Goal: Information Seeking & Learning: Learn about a topic

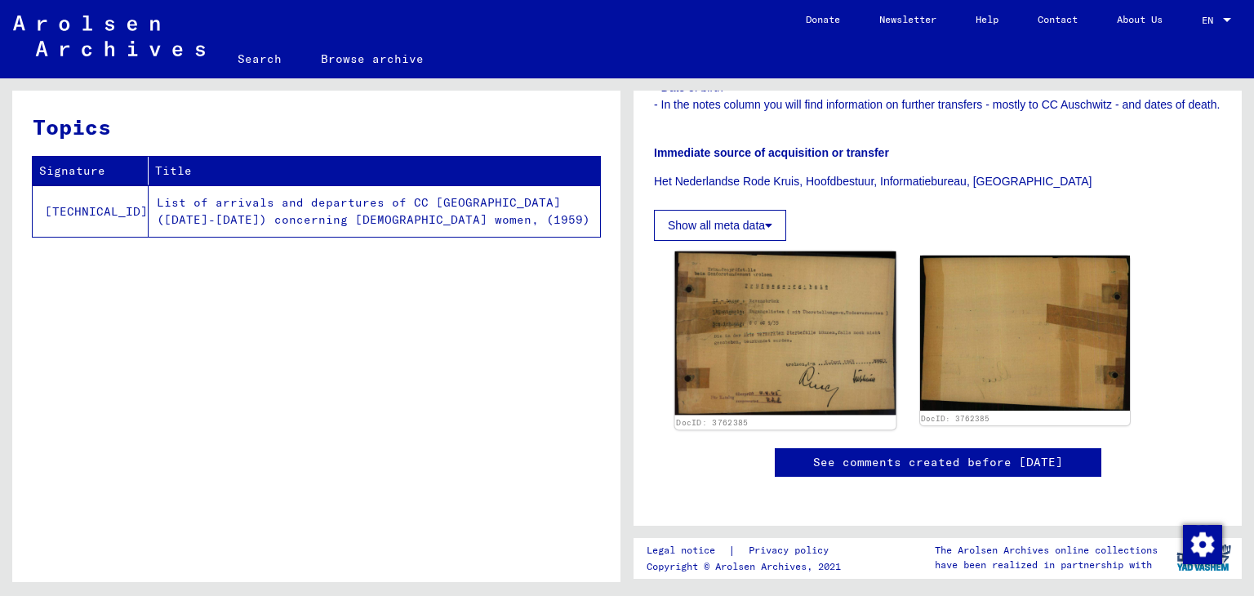
scroll to position [488, 0]
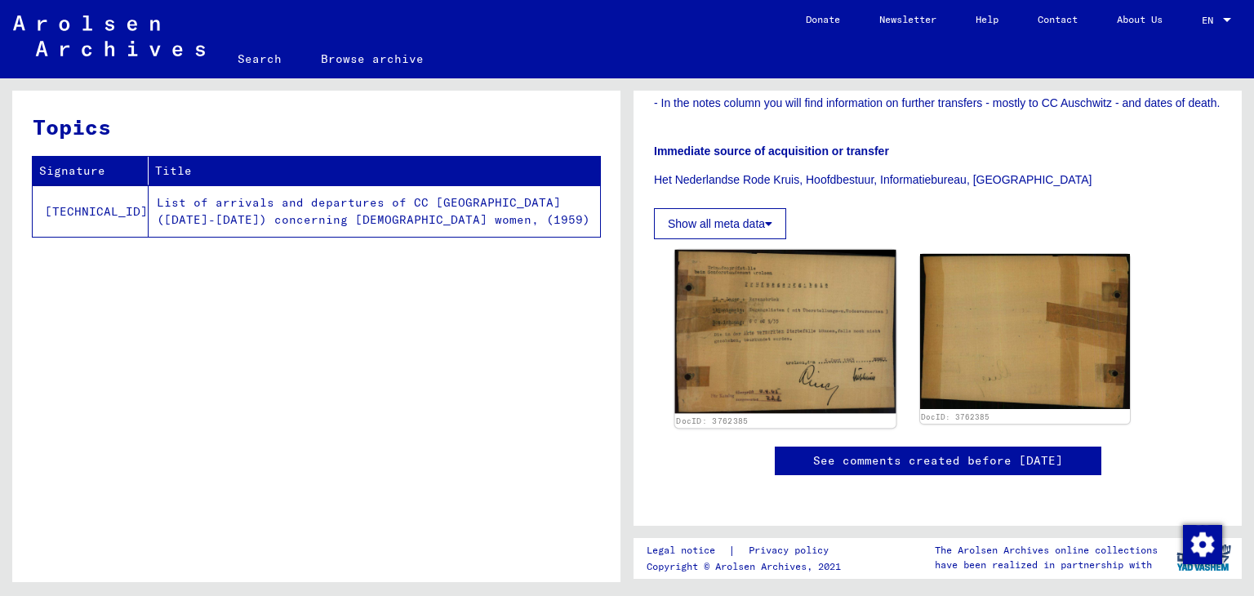
click at [776, 332] on img at bounding box center [785, 332] width 220 height 164
click at [872, 335] on img at bounding box center [785, 332] width 220 height 164
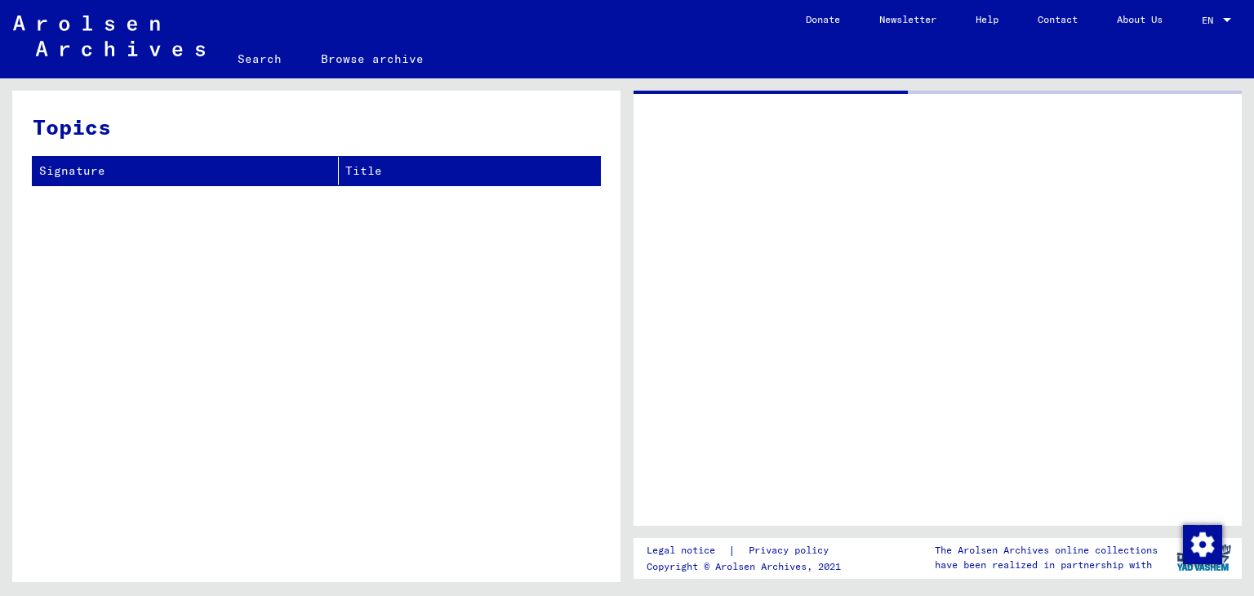
click at [872, 335] on div at bounding box center [938, 308] width 608 height 435
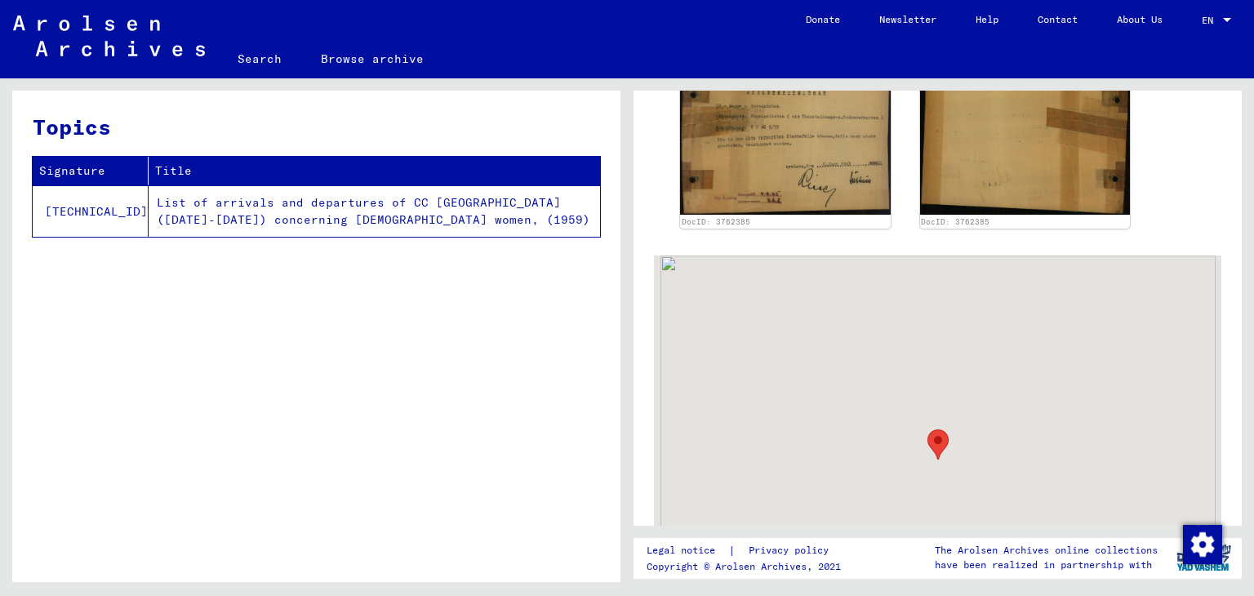
scroll to position [684, 0]
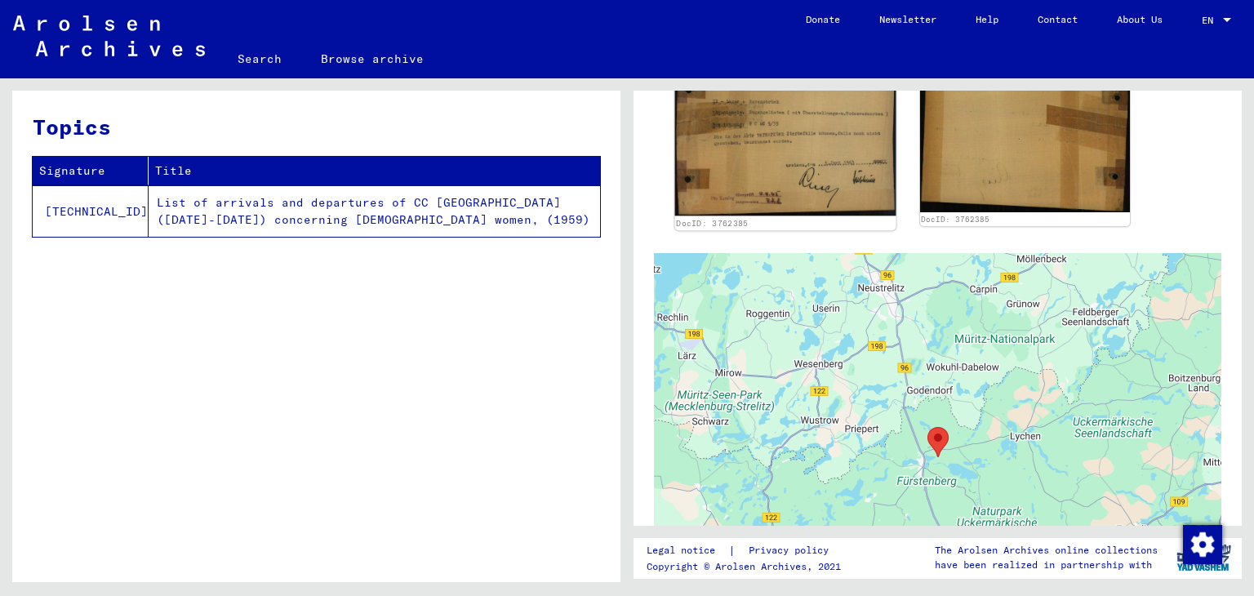
click at [828, 145] on img at bounding box center [785, 134] width 220 height 164
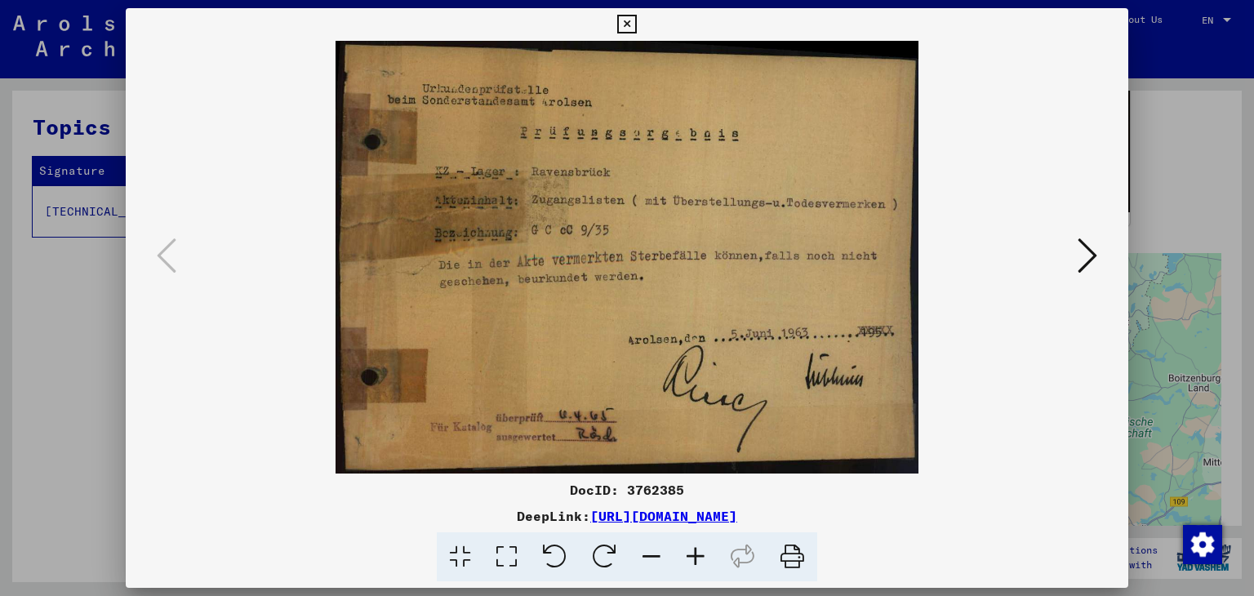
click at [1088, 240] on icon at bounding box center [1088, 255] width 20 height 39
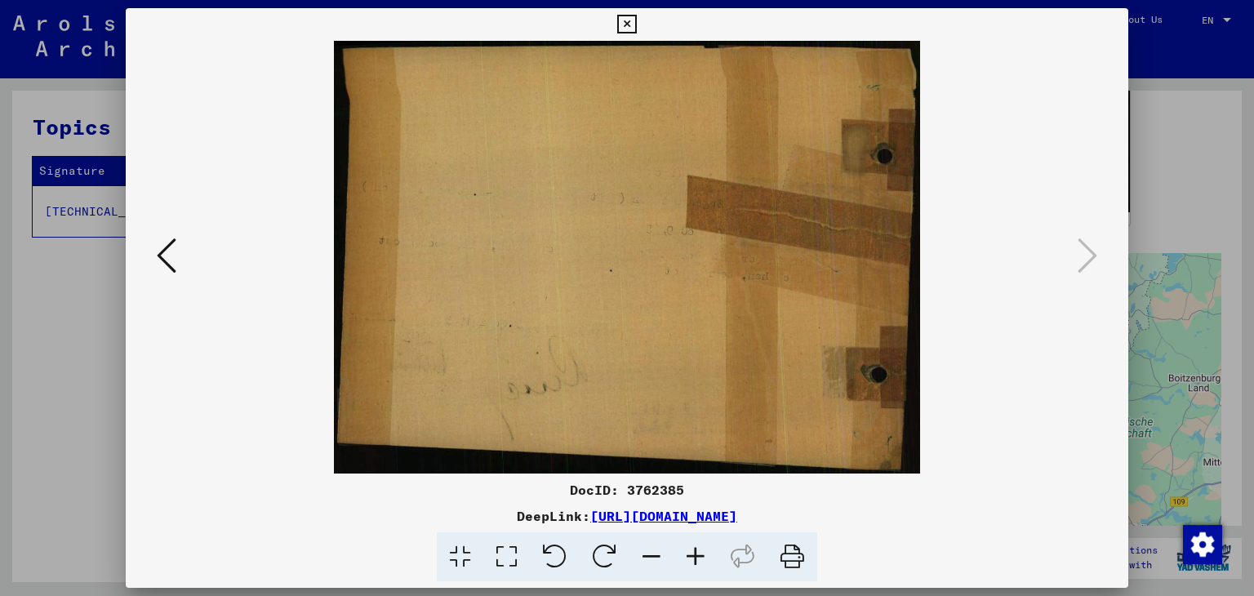
click at [98, 278] on div at bounding box center [627, 298] width 1254 height 596
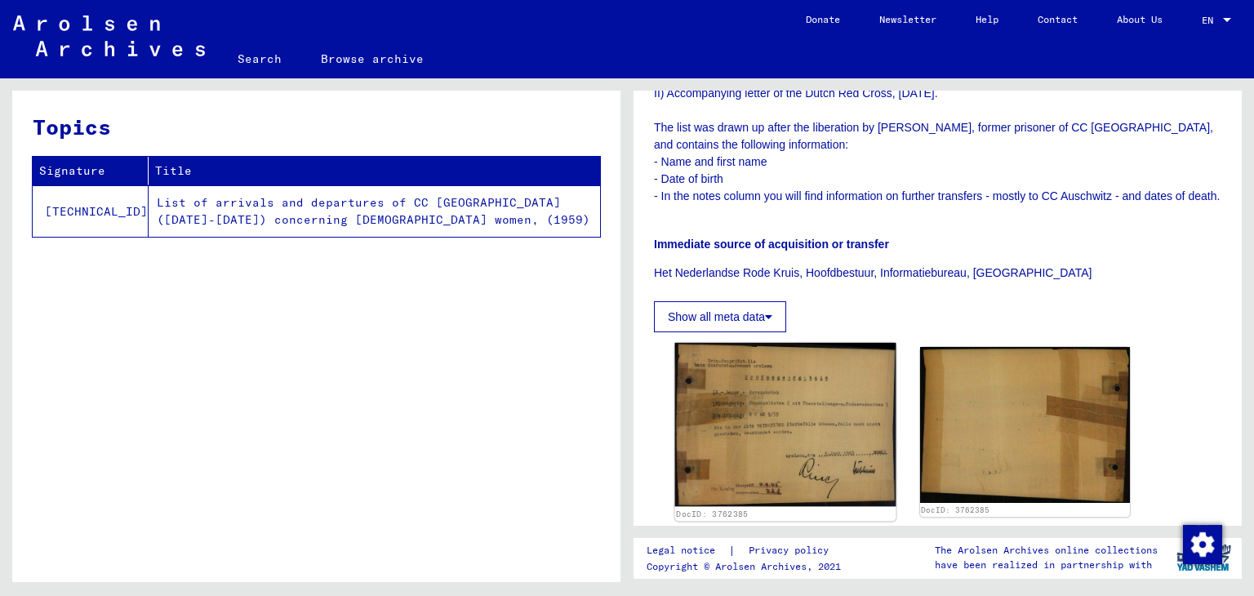
scroll to position [395, 0]
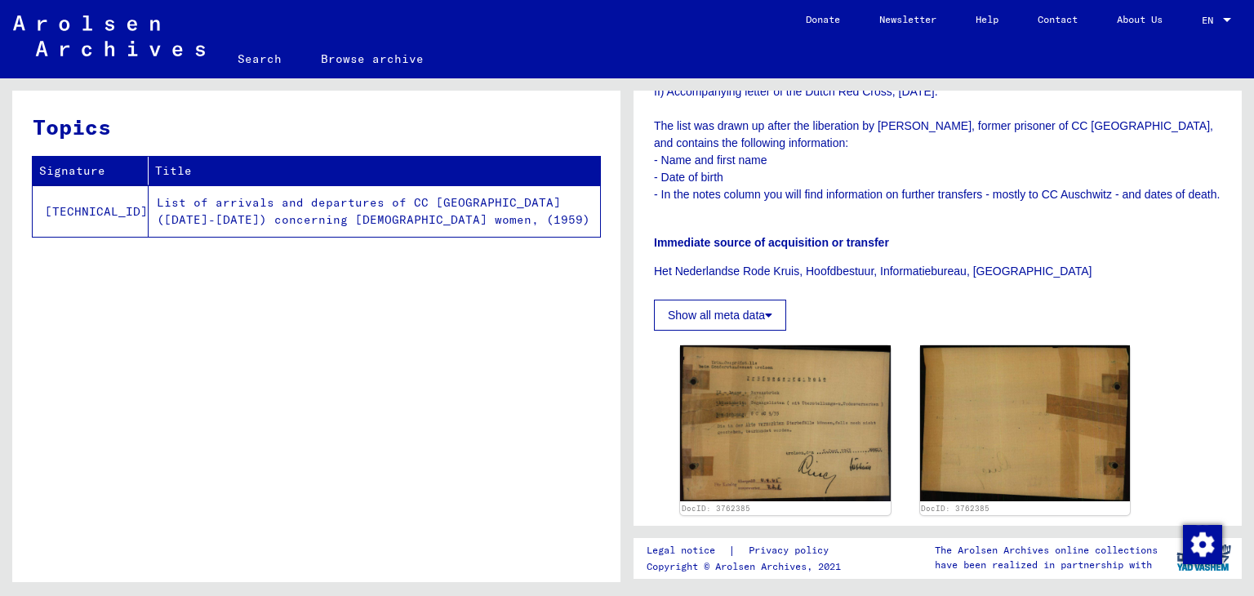
click at [723, 275] on p "Het Nederlandse Rode Kruis, Hoofdbestuur, Informatiebureau, [GEOGRAPHIC_DATA]" at bounding box center [937, 271] width 567 height 17
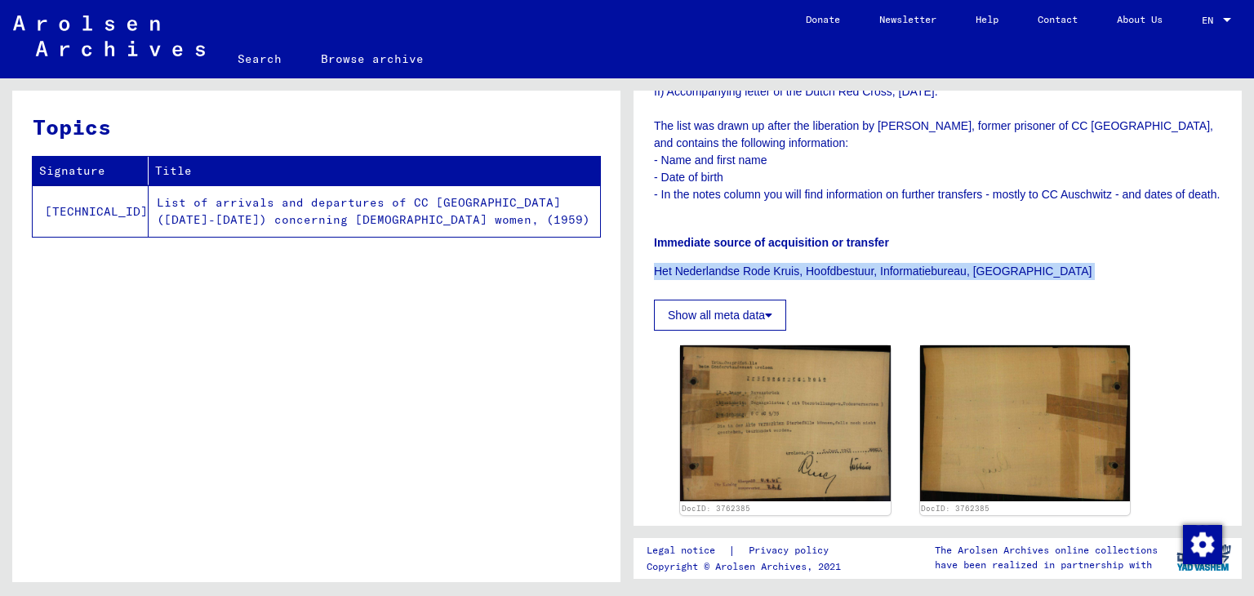
click at [723, 275] on p "Het Nederlandse Rode Kruis, Hoofdbestuur, Informatiebureau, [GEOGRAPHIC_DATA]" at bounding box center [937, 271] width 567 height 17
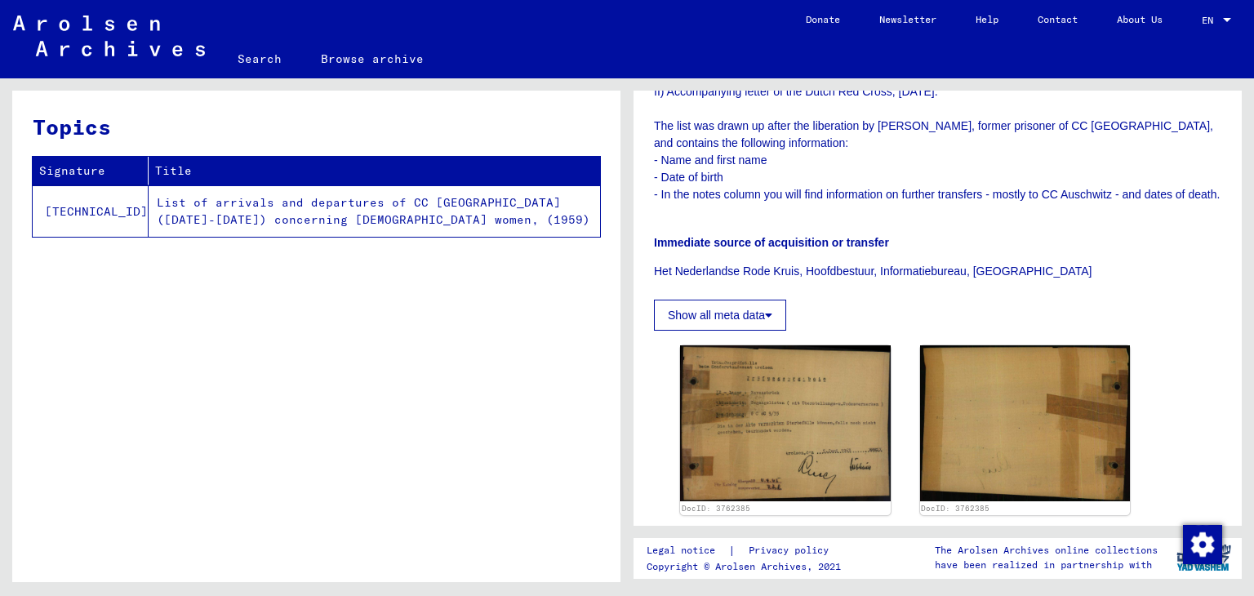
click at [892, 152] on p "Contains: I) List of arrivals and departures (22 sheets) of CC [GEOGRAPHIC_DATA…" at bounding box center [937, 117] width 567 height 171
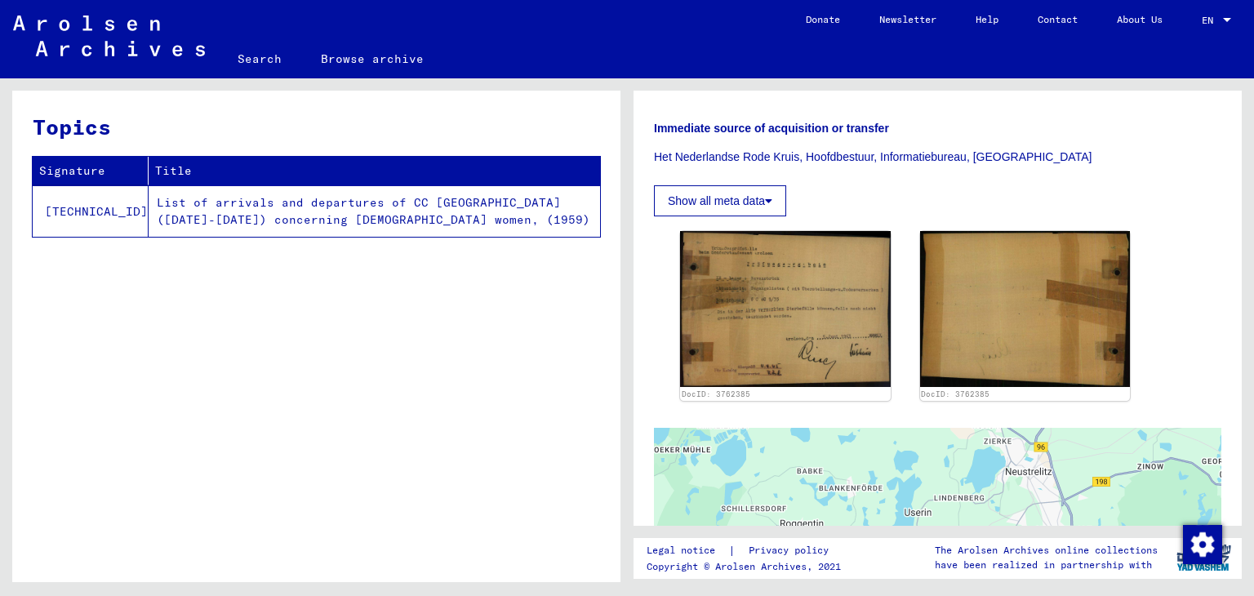
scroll to position [524, 0]
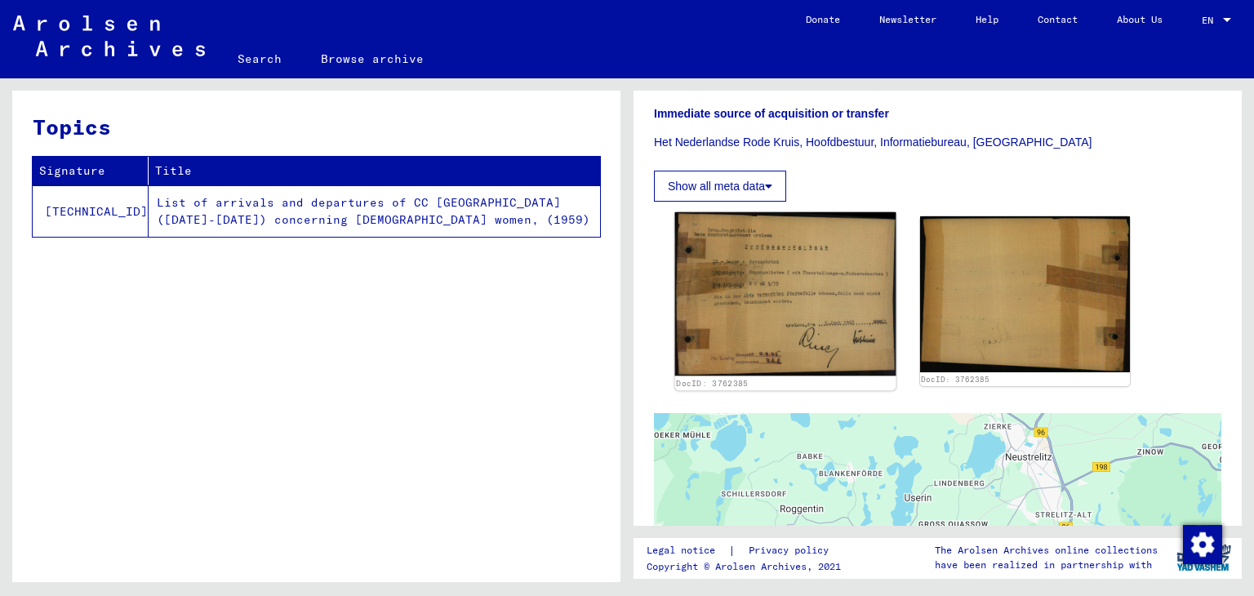
click at [803, 295] on img at bounding box center [785, 294] width 220 height 164
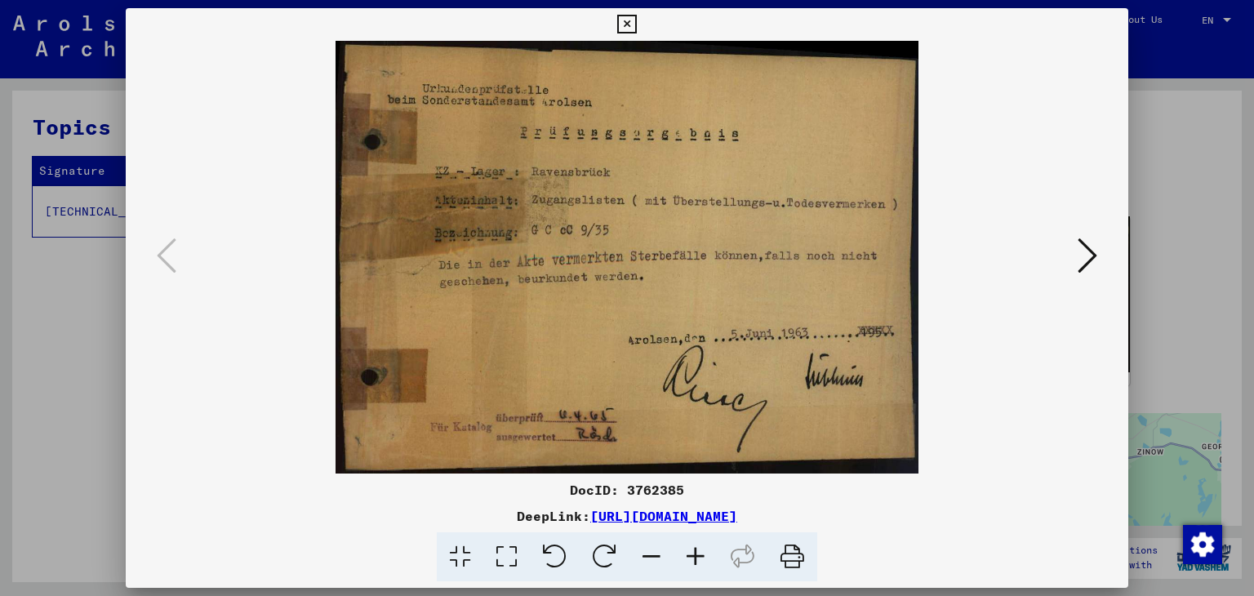
click at [1077, 269] on button at bounding box center [1087, 257] width 29 height 47
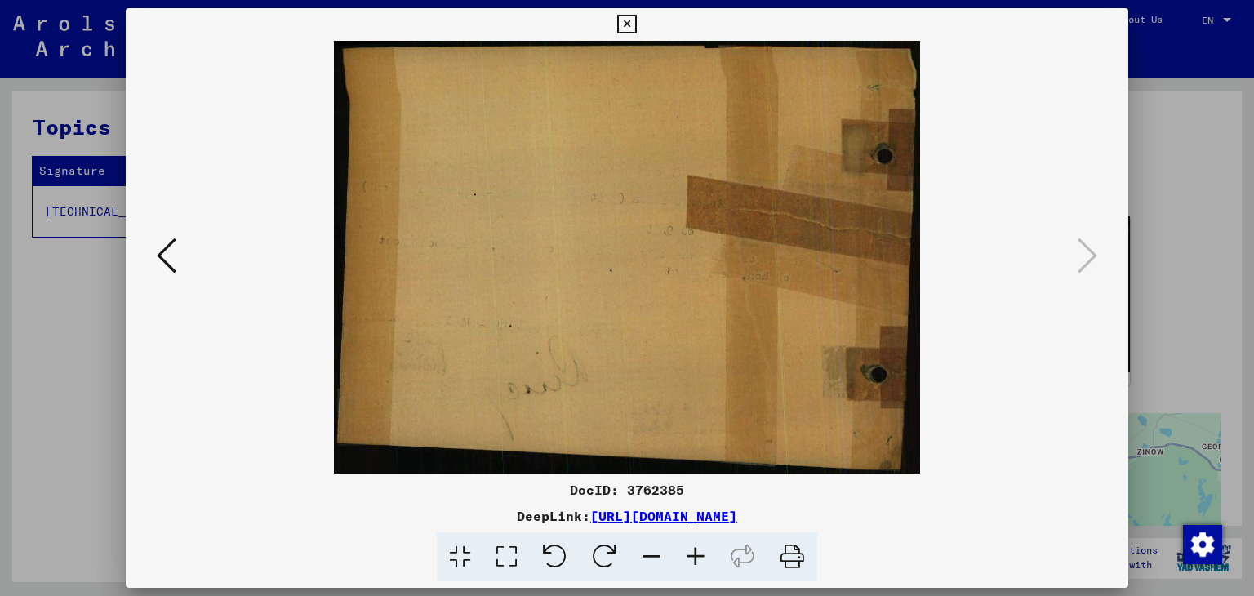
click at [1150, 281] on div at bounding box center [627, 298] width 1254 height 596
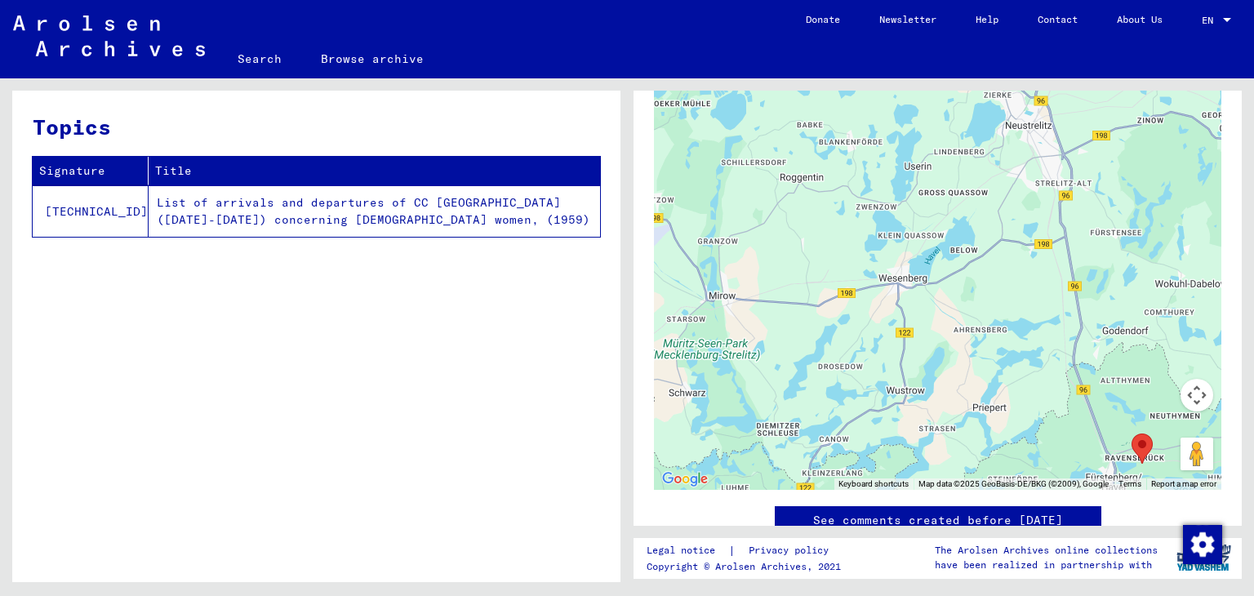
scroll to position [864, 0]
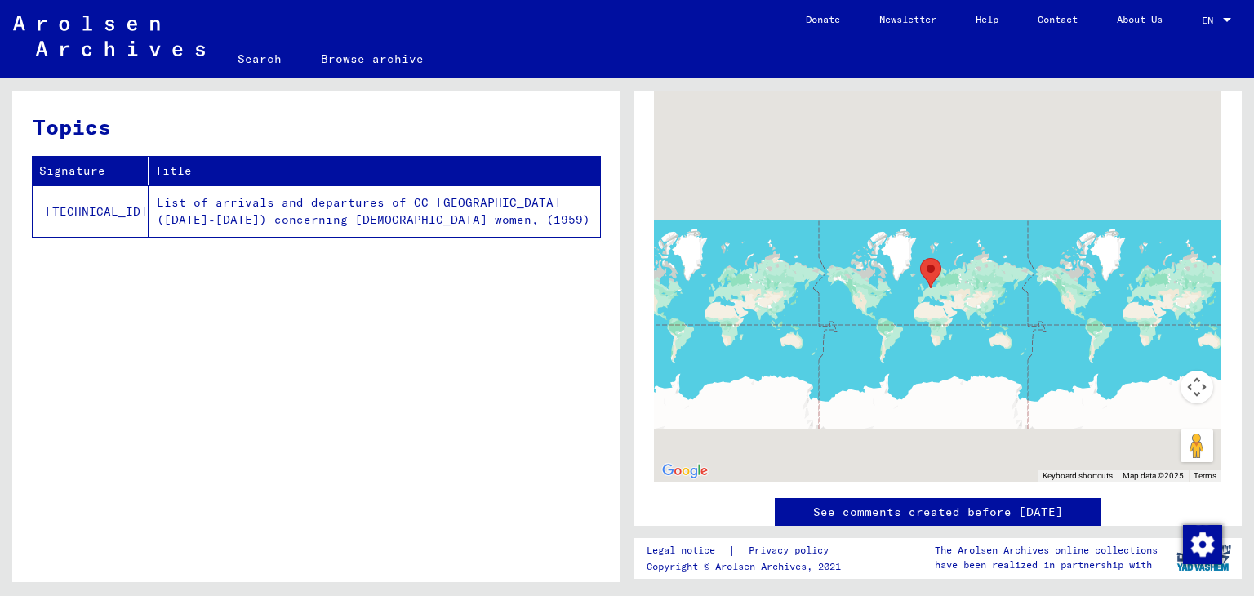
drag, startPoint x: 878, startPoint y: 341, endPoint x: 888, endPoint y: 289, distance: 53.2
click at [888, 289] on div at bounding box center [937, 277] width 567 height 408
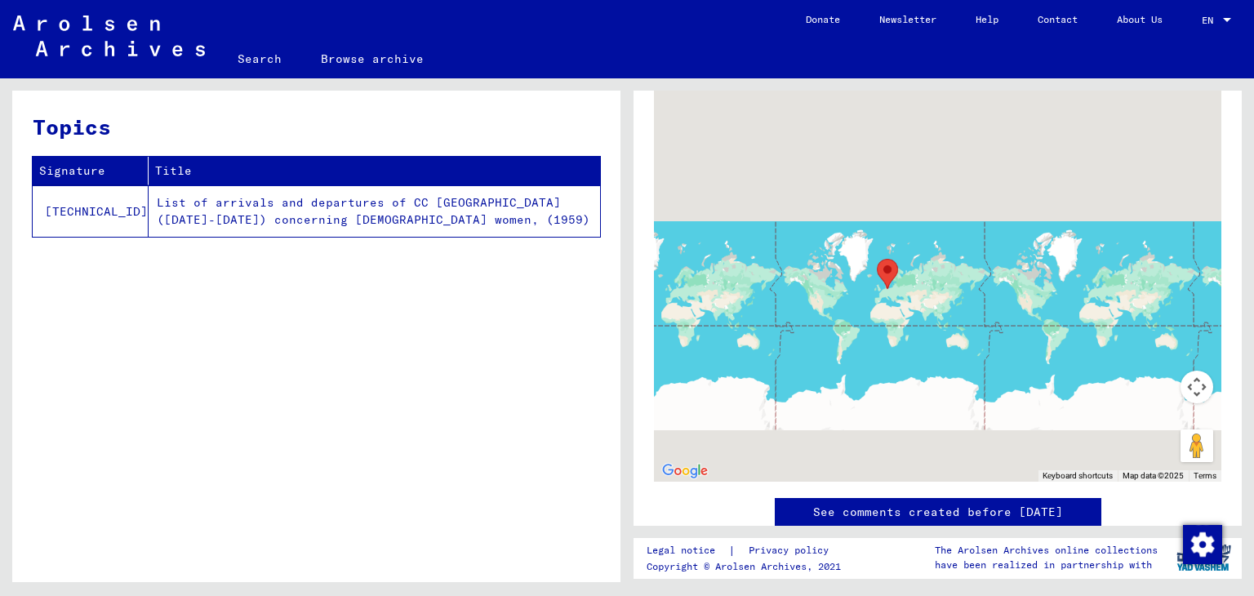
drag, startPoint x: 781, startPoint y: 350, endPoint x: 826, endPoint y: 285, distance: 79.7
click at [826, 285] on div at bounding box center [937, 277] width 567 height 408
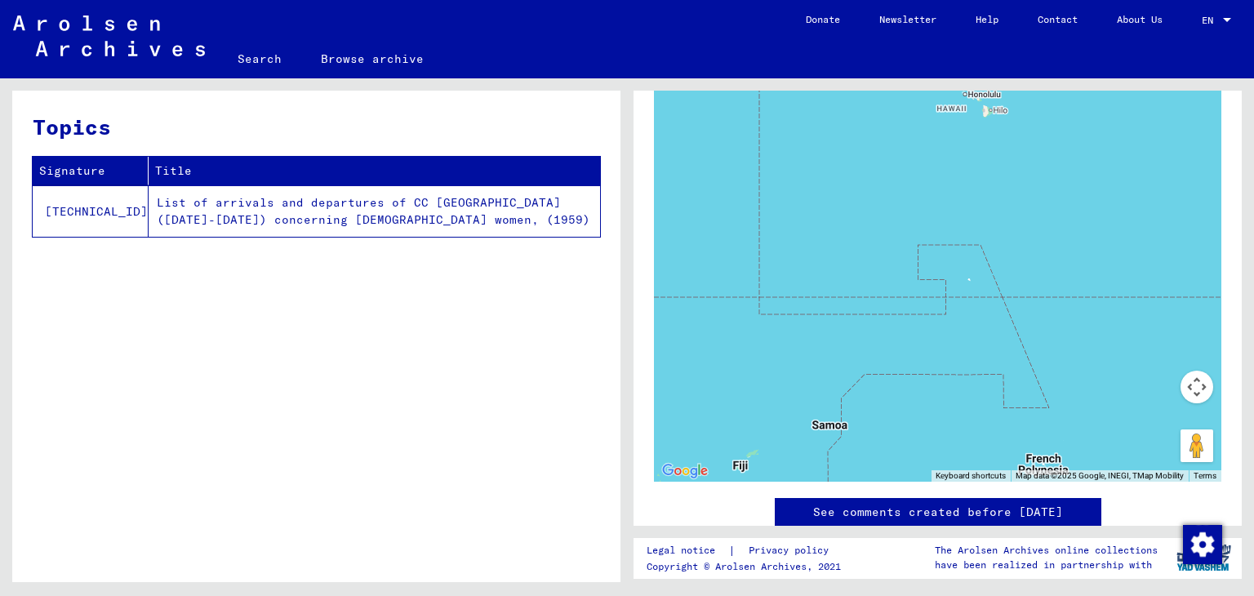
drag, startPoint x: 968, startPoint y: 191, endPoint x: 867, endPoint y: 429, distance: 258.0
click at [867, 429] on div at bounding box center [937, 277] width 567 height 408
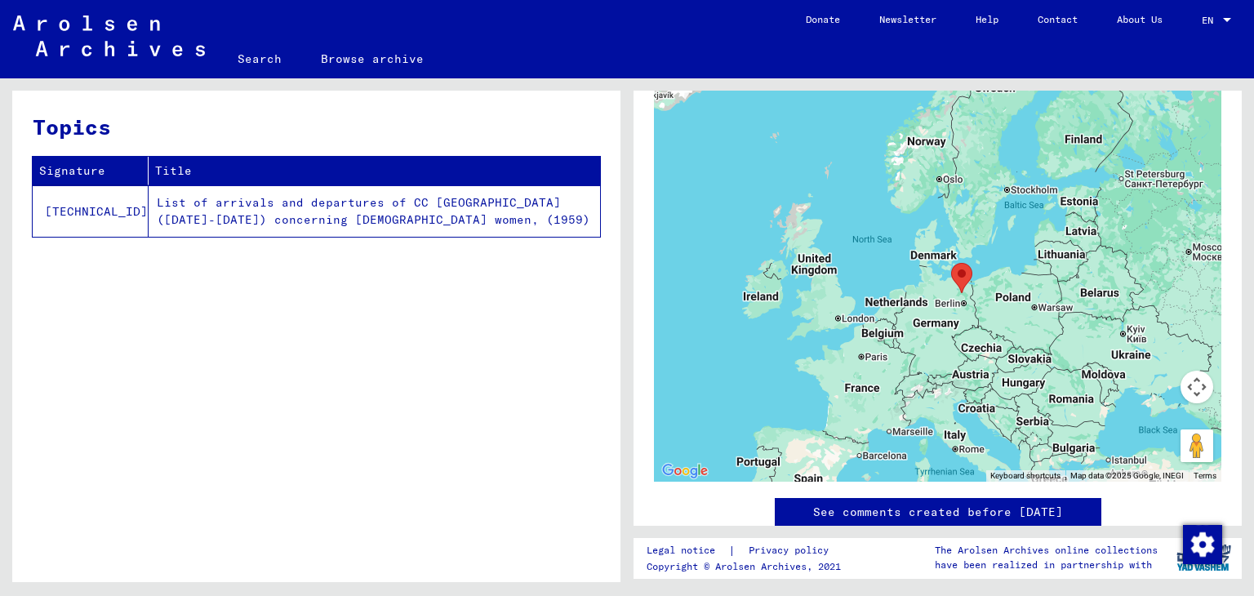
drag, startPoint x: 956, startPoint y: 109, endPoint x: 830, endPoint y: 399, distance: 317.0
click at [830, 399] on div at bounding box center [937, 277] width 567 height 408
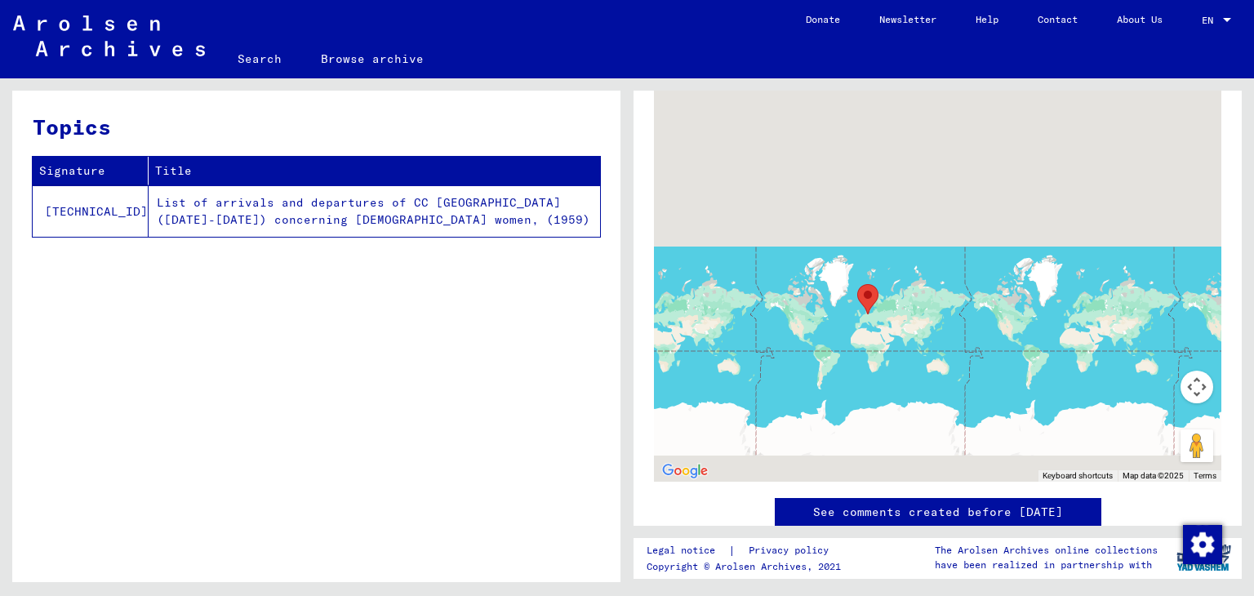
drag, startPoint x: 813, startPoint y: 409, endPoint x: 836, endPoint y: 304, distance: 107.8
click at [836, 304] on div at bounding box center [937, 277] width 567 height 408
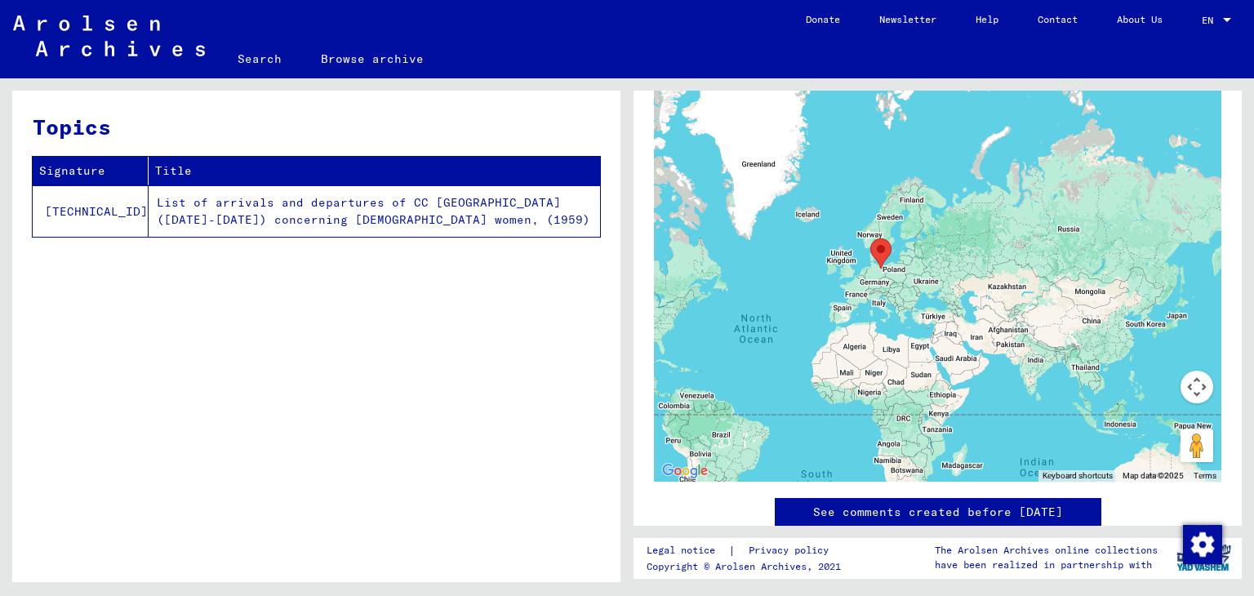
drag, startPoint x: 956, startPoint y: 243, endPoint x: 768, endPoint y: 406, distance: 248.3
click at [768, 406] on div at bounding box center [937, 277] width 567 height 408
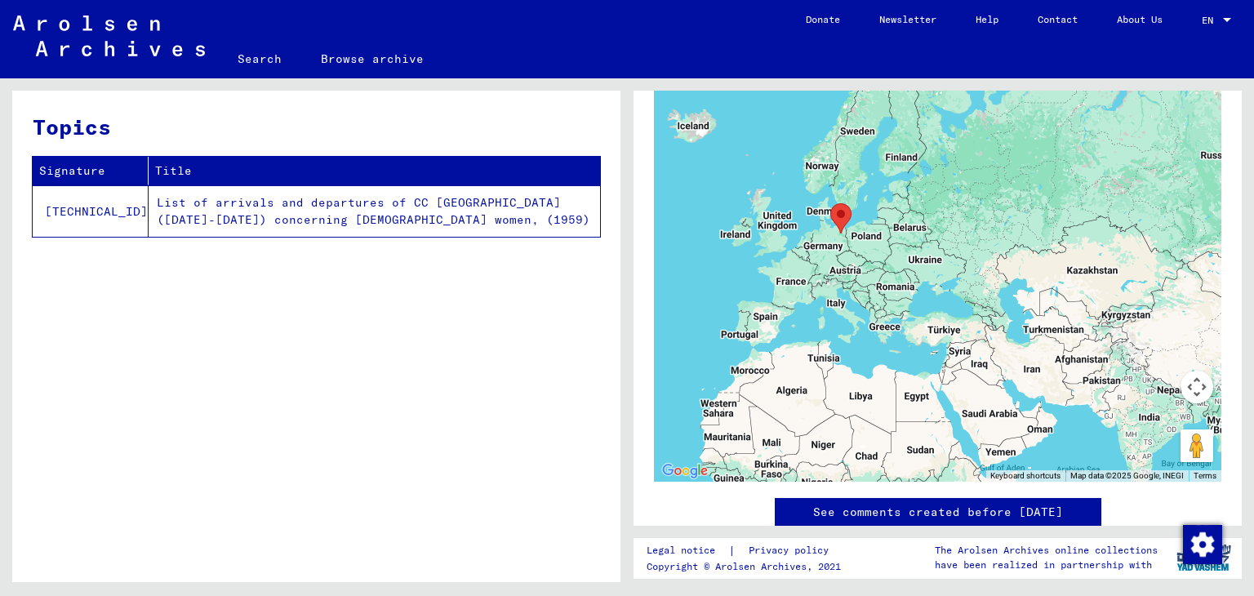
drag, startPoint x: 885, startPoint y: 380, endPoint x: 866, endPoint y: 231, distance: 149.9
click at [866, 231] on div at bounding box center [937, 277] width 567 height 408
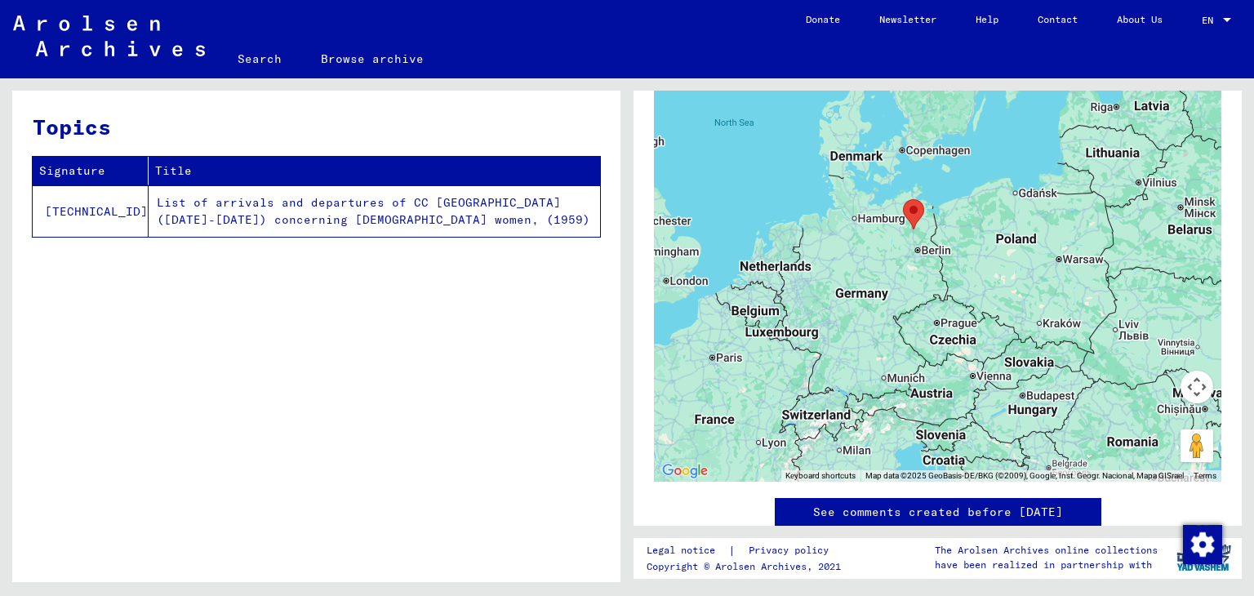
drag, startPoint x: 759, startPoint y: 380, endPoint x: 915, endPoint y: 319, distance: 167.3
click at [915, 319] on div at bounding box center [937, 277] width 567 height 408
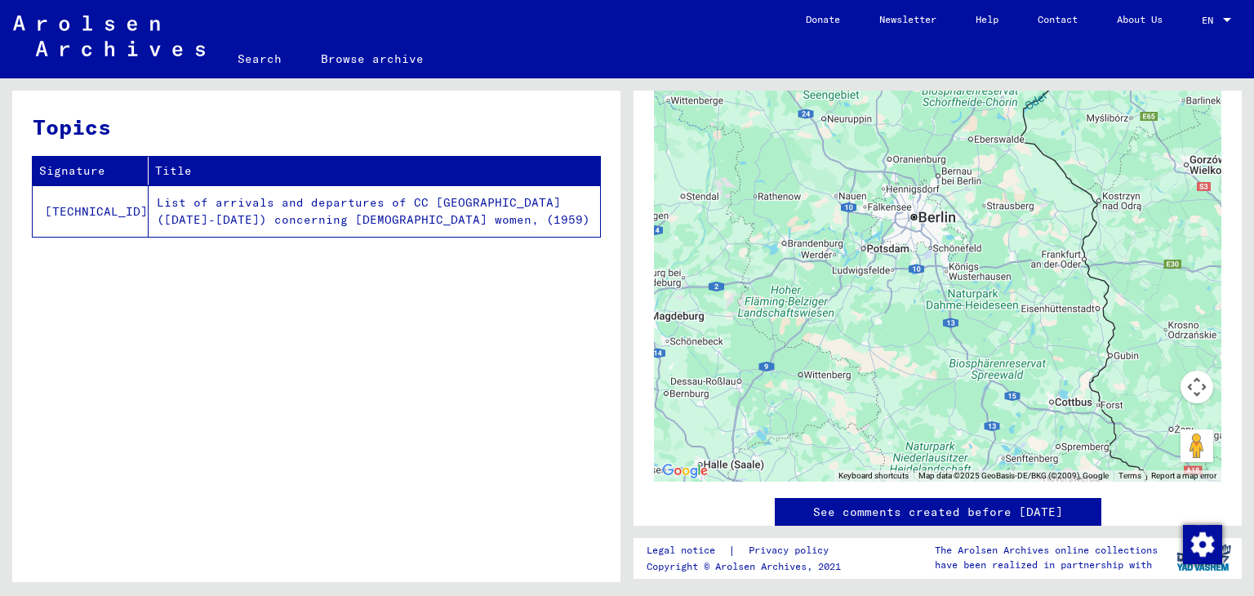
drag, startPoint x: 790, startPoint y: 294, endPoint x: 1037, endPoint y: 191, distance: 267.2
click at [1037, 191] on div at bounding box center [937, 277] width 567 height 408
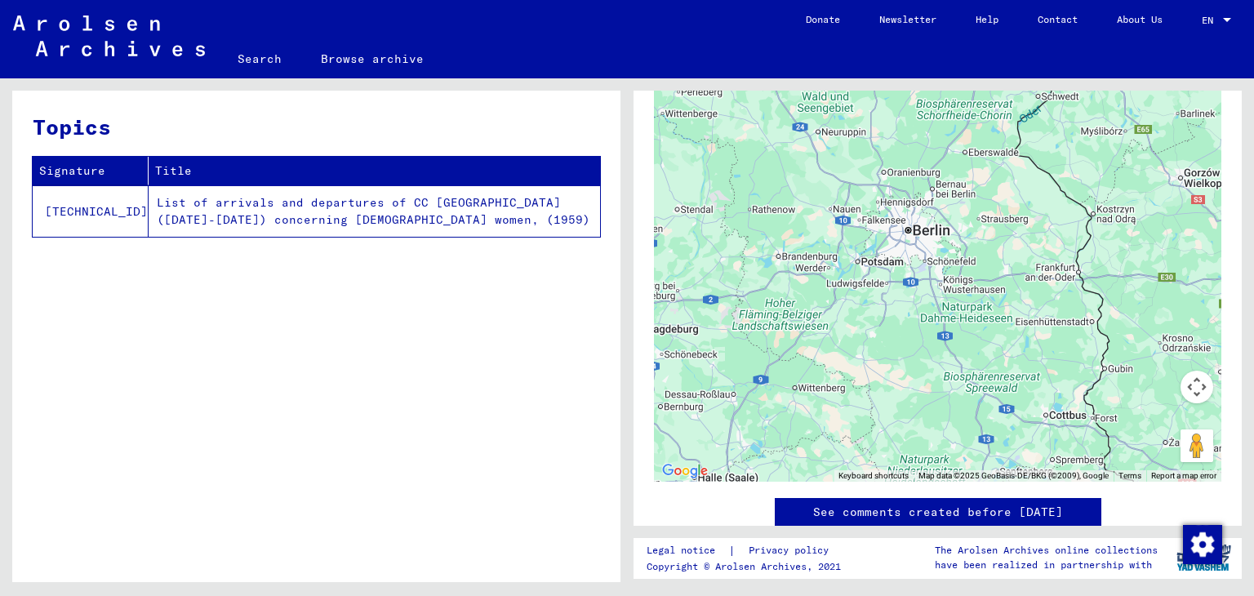
drag, startPoint x: 1037, startPoint y: 191, endPoint x: 1026, endPoint y: 227, distance: 37.5
click at [1026, 227] on div at bounding box center [937, 277] width 567 height 408
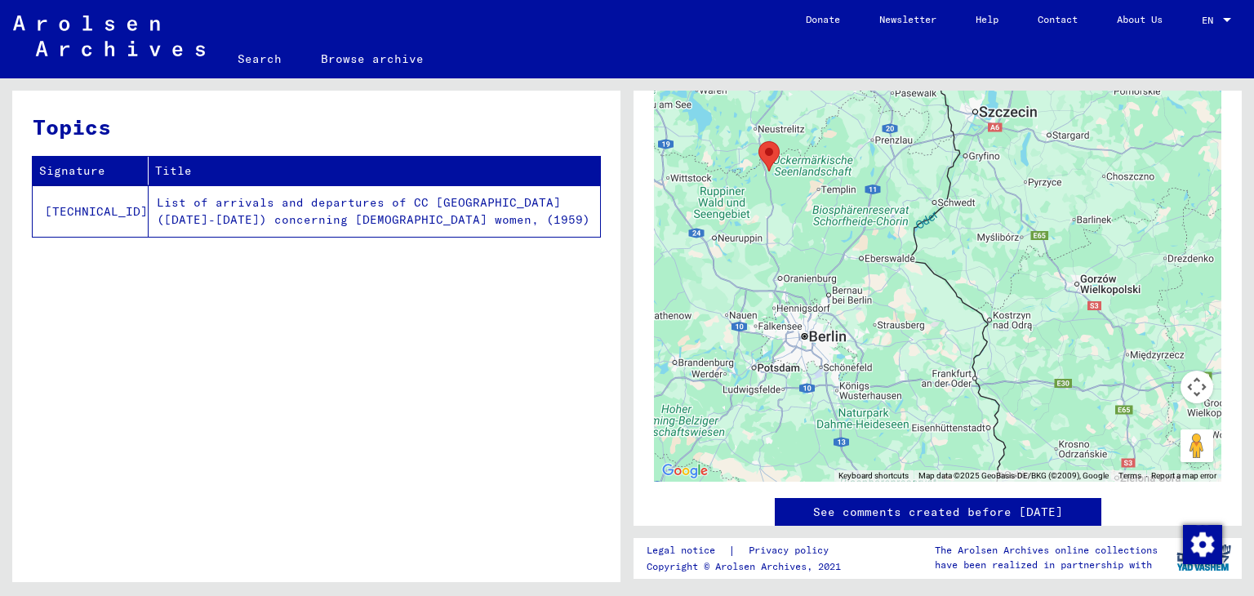
drag, startPoint x: 875, startPoint y: 360, endPoint x: 1026, endPoint y: 243, distance: 190.3
click at [1026, 243] on div at bounding box center [937, 277] width 567 height 408
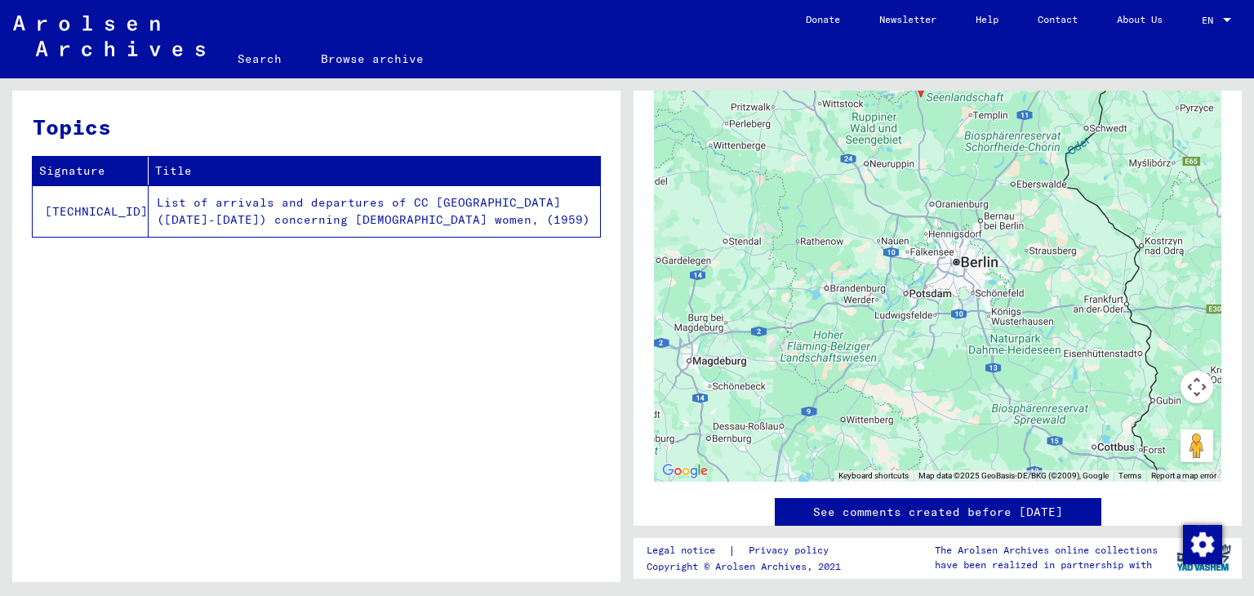
drag, startPoint x: 1019, startPoint y: 242, endPoint x: 907, endPoint y: 399, distance: 193.3
click at [907, 399] on div at bounding box center [937, 277] width 567 height 408
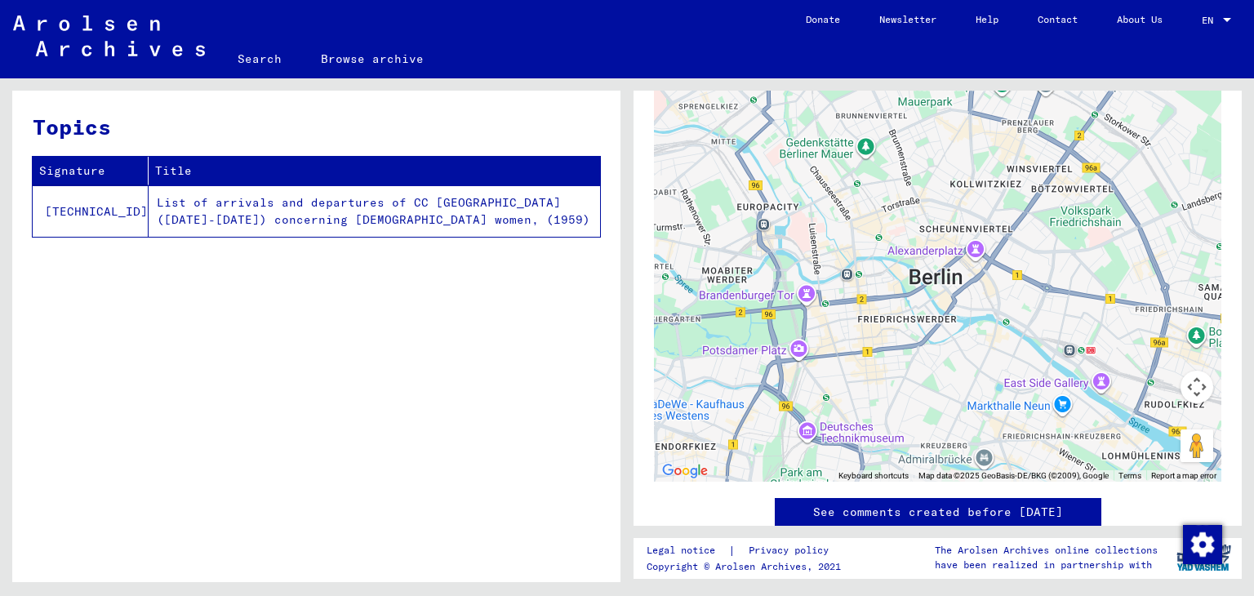
drag, startPoint x: 937, startPoint y: 272, endPoint x: 766, endPoint y: 274, distance: 171.5
click at [766, 274] on div at bounding box center [937, 277] width 567 height 408
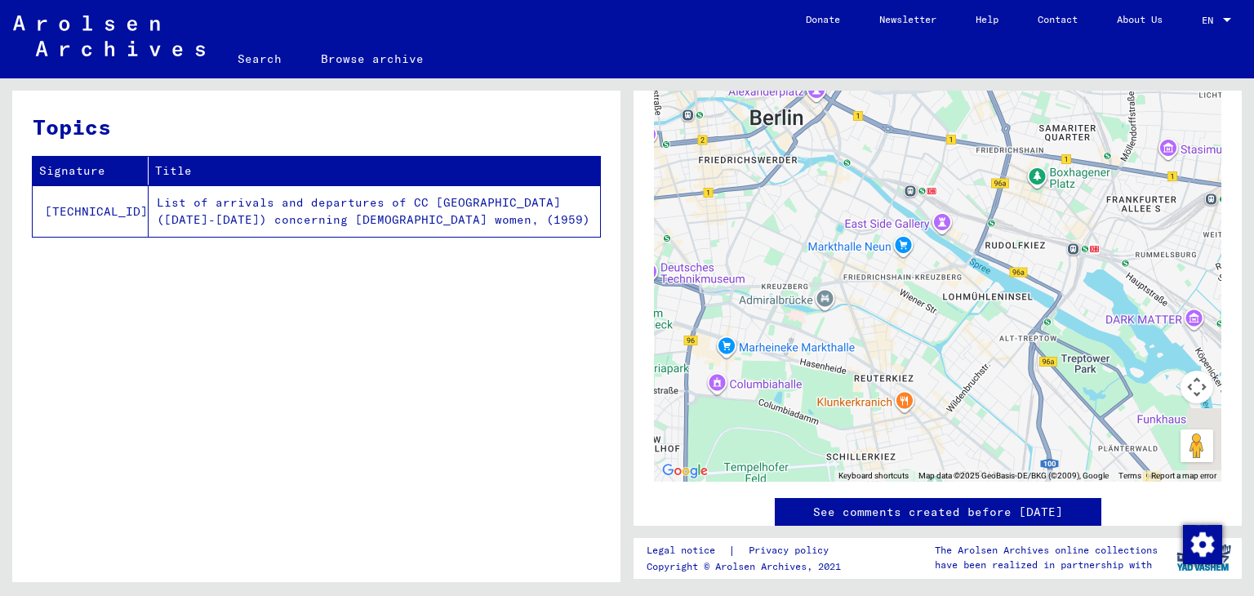
drag, startPoint x: 907, startPoint y: 324, endPoint x: 750, endPoint y: 140, distance: 241.5
click at [750, 140] on div at bounding box center [937, 277] width 567 height 408
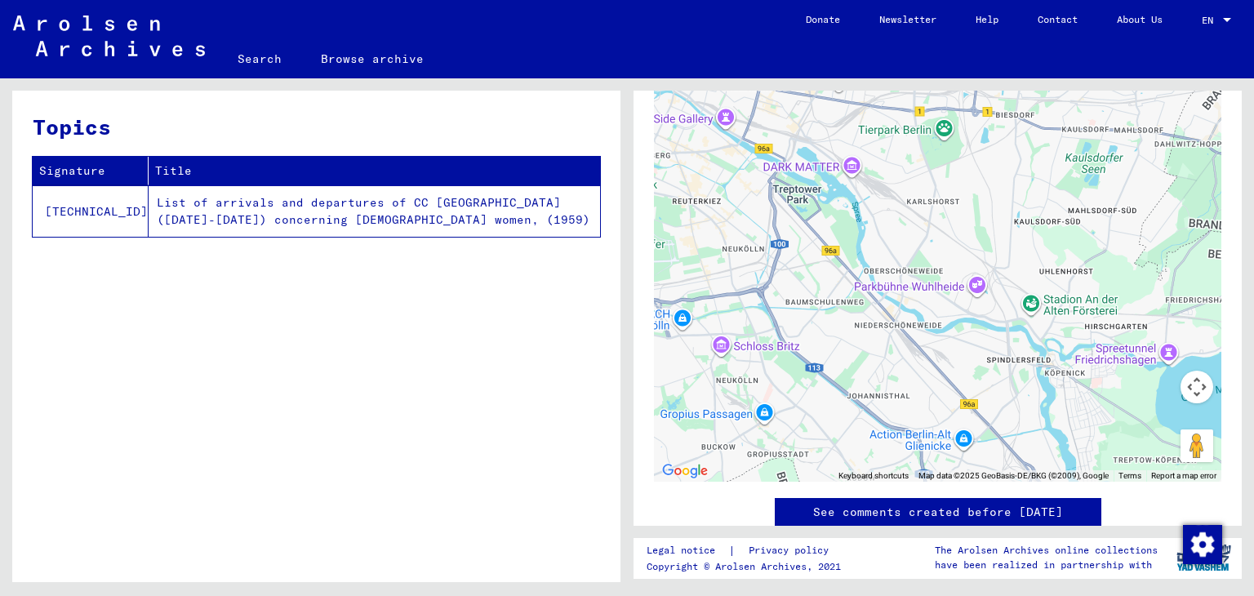
drag, startPoint x: 837, startPoint y: 220, endPoint x: 677, endPoint y: 131, distance: 182.7
click at [677, 131] on div at bounding box center [937, 277] width 567 height 408
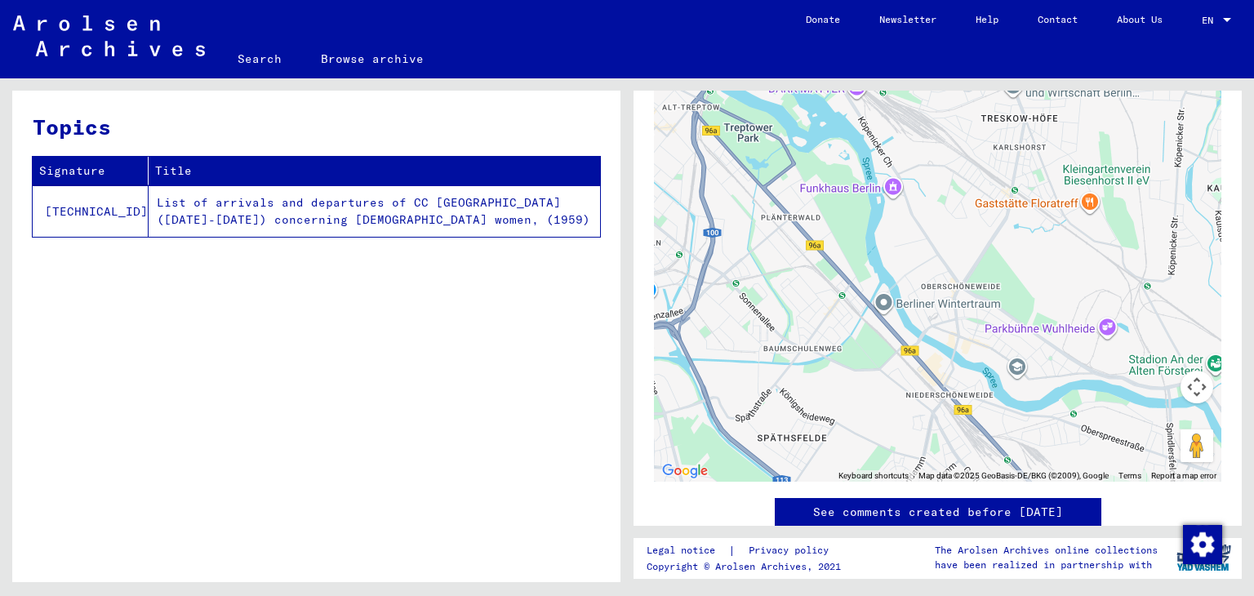
drag, startPoint x: 830, startPoint y: 174, endPoint x: 850, endPoint y: 326, distance: 153.2
click at [850, 326] on div at bounding box center [937, 277] width 567 height 408
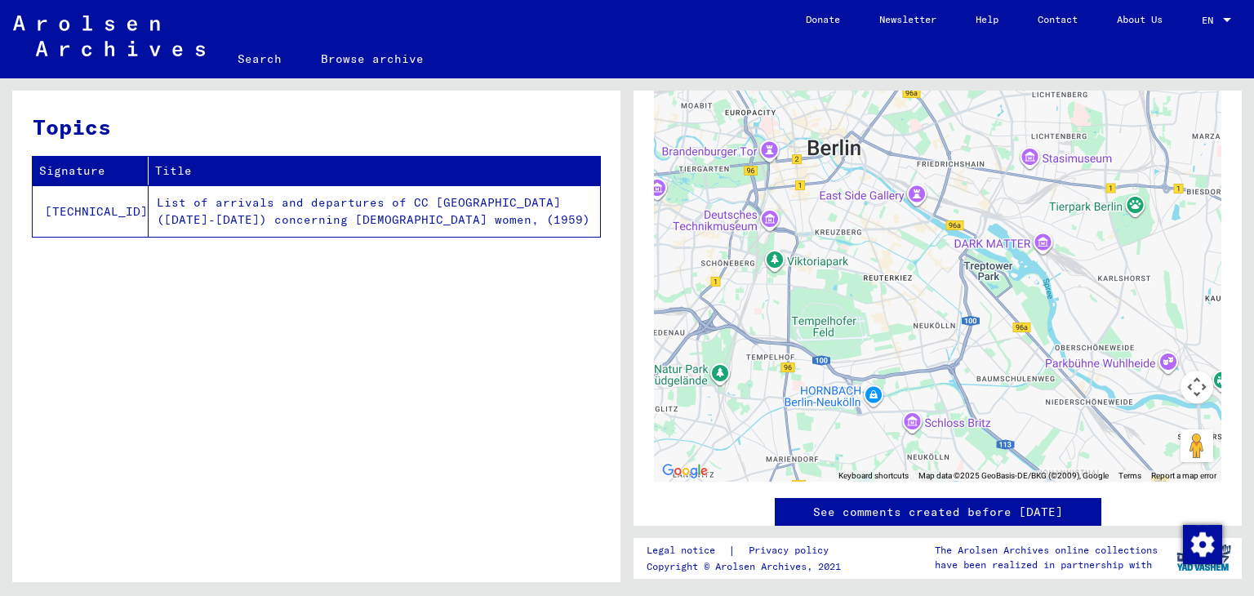
drag, startPoint x: 850, startPoint y: 326, endPoint x: 1025, endPoint y: 359, distance: 177.9
click at [1025, 359] on div at bounding box center [937, 277] width 567 height 408
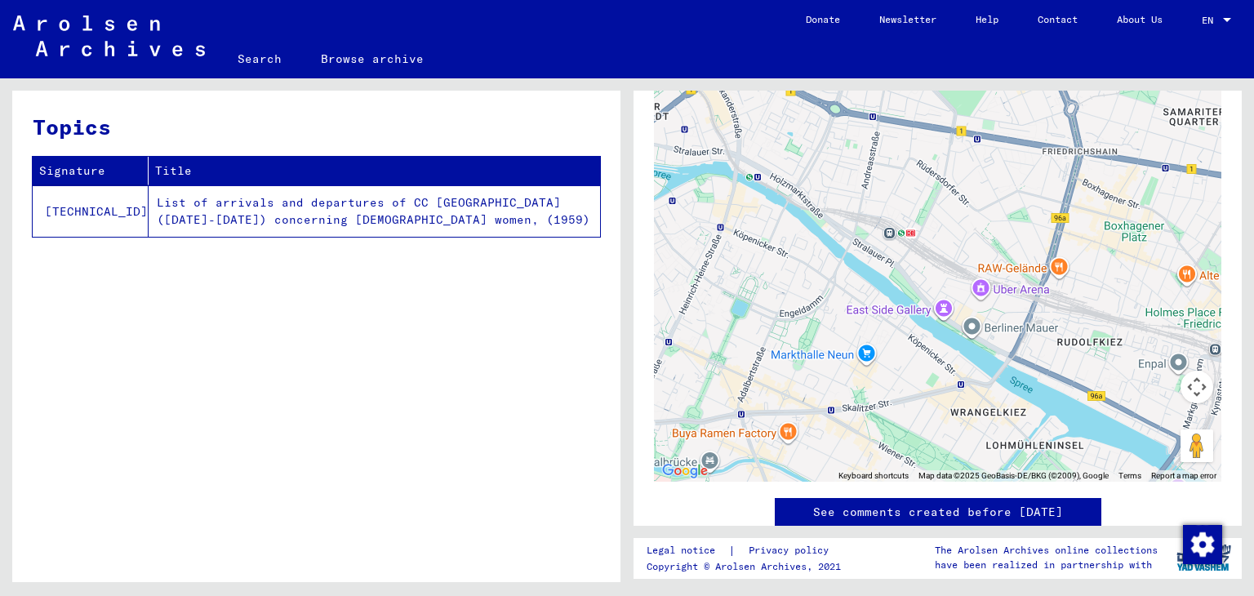
drag, startPoint x: 941, startPoint y: 403, endPoint x: 892, endPoint y: 258, distance: 152.6
click at [892, 258] on div at bounding box center [937, 277] width 567 height 408
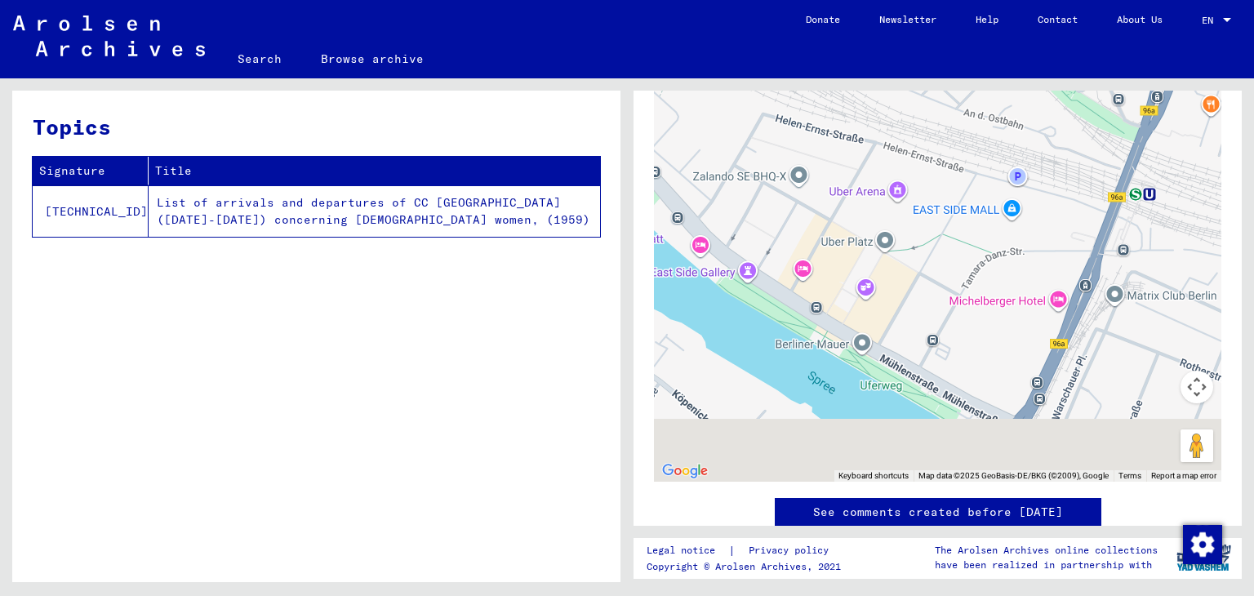
drag, startPoint x: 959, startPoint y: 264, endPoint x: 594, endPoint y: 48, distance: 423.9
click at [594, 48] on mat-sidenav-content "Search Browse archive Detailed questions/information about the documents? Send …" at bounding box center [627, 298] width 1254 height 596
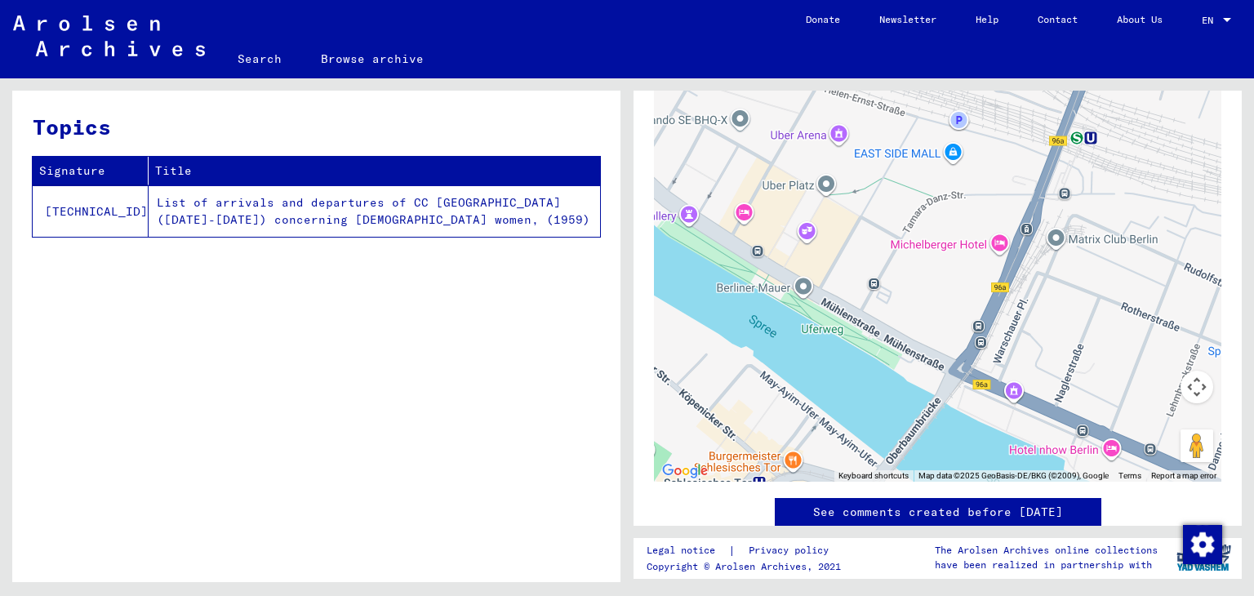
click at [830, 137] on div at bounding box center [937, 277] width 567 height 408
